Goal: Complete application form

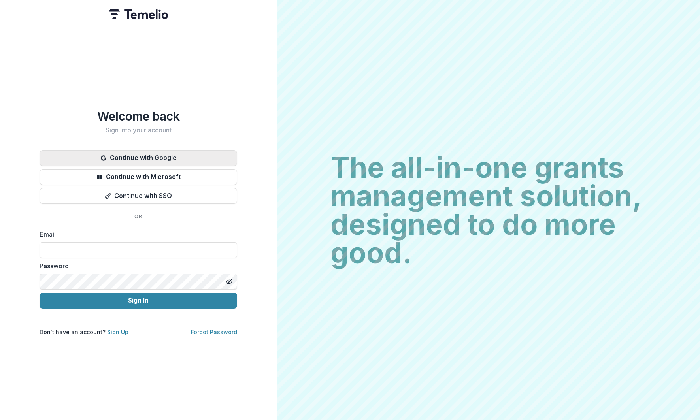
click at [158, 156] on button "Continue with Google" at bounding box center [139, 158] width 198 height 16
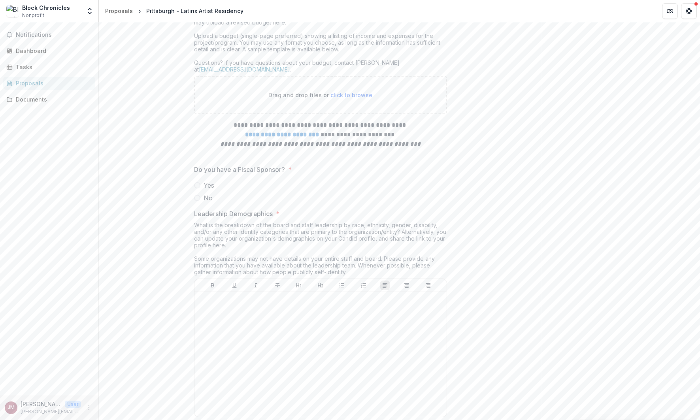
scroll to position [3110, 0]
click at [203, 190] on span "Yes" at bounding box center [208, 184] width 11 height 9
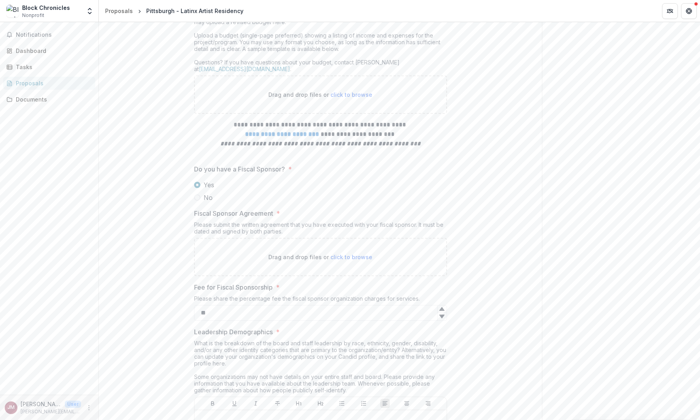
click at [443, 320] on icon at bounding box center [442, 316] width 6 height 6
click at [443, 320] on div at bounding box center [441, 317] width 9 height 8
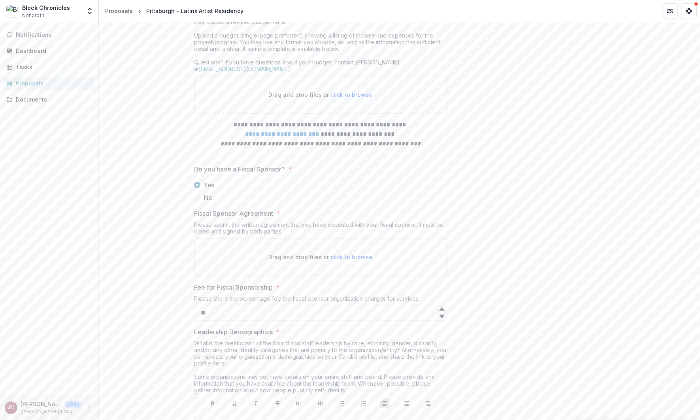
click at [443, 320] on div at bounding box center [441, 317] width 9 height 8
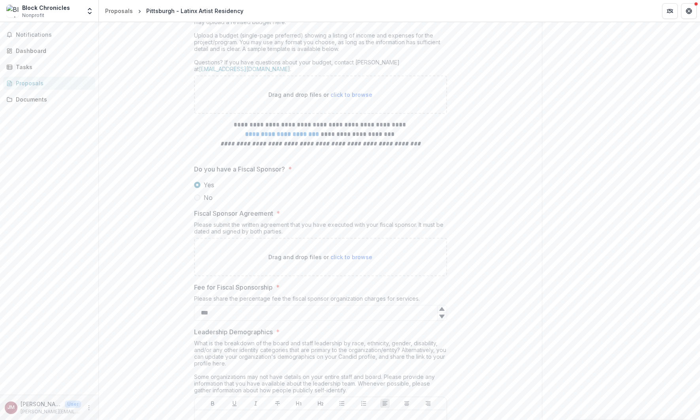
click at [443, 320] on div at bounding box center [441, 317] width 9 height 8
click at [441, 318] on icon at bounding box center [441, 317] width 5 height 4
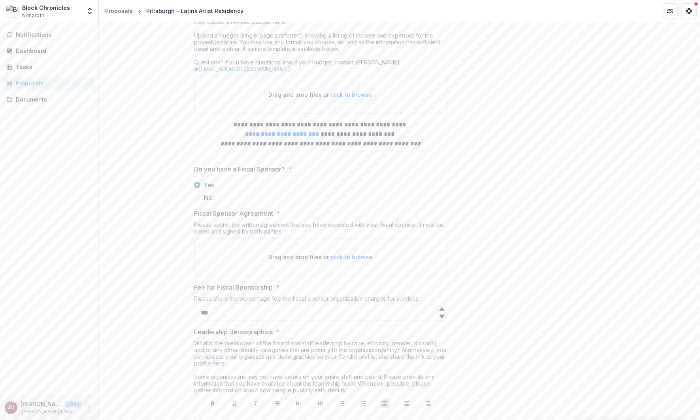
click at [441, 318] on icon at bounding box center [441, 317] width 5 height 4
click at [442, 311] on icon at bounding box center [441, 309] width 5 height 4
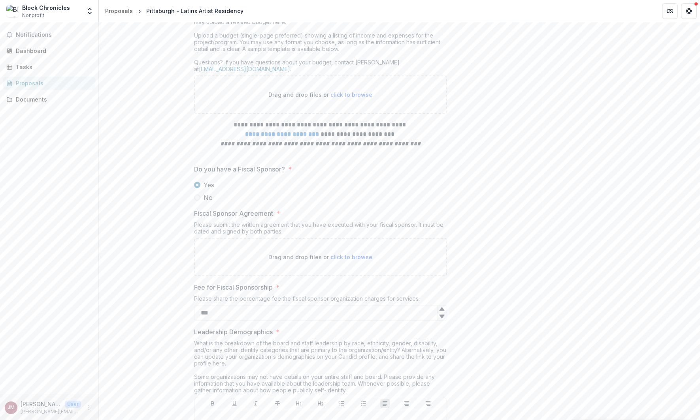
click at [442, 311] on icon at bounding box center [441, 309] width 5 height 4
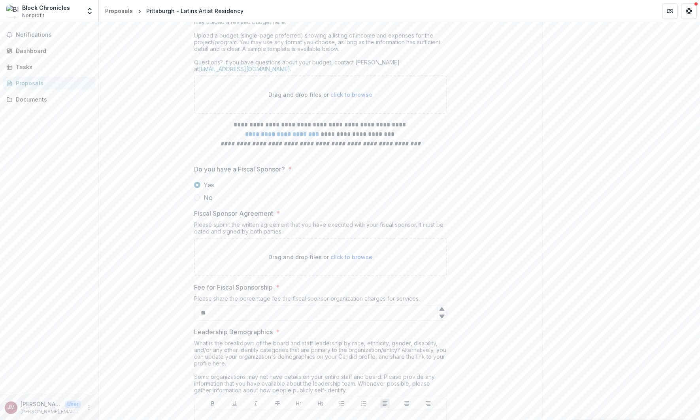
click at [442, 311] on icon at bounding box center [441, 309] width 5 height 4
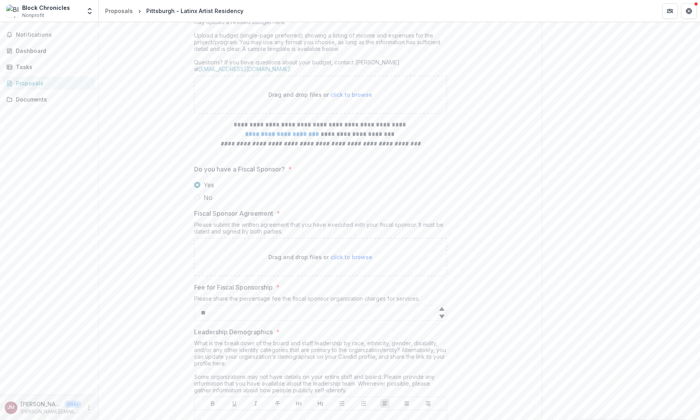
click at [442, 311] on icon at bounding box center [441, 309] width 5 height 4
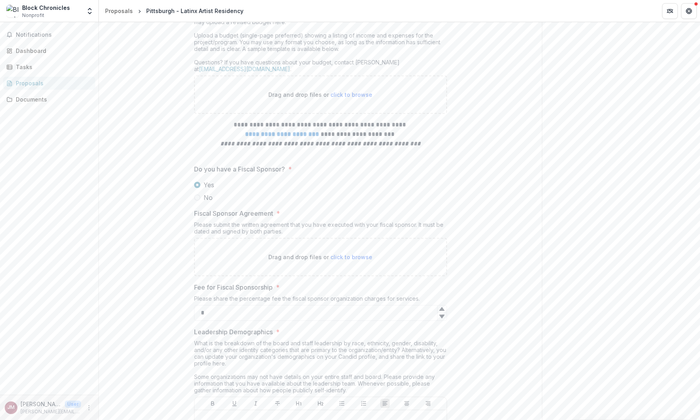
click at [442, 311] on icon at bounding box center [441, 309] width 5 height 4
type input "*"
click at [442, 311] on icon at bounding box center [441, 309] width 5 height 4
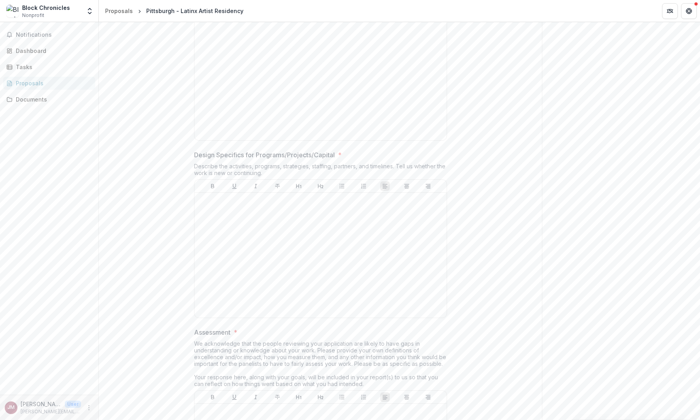
scroll to position [1399, 0]
